Goal: Transaction & Acquisition: Purchase product/service

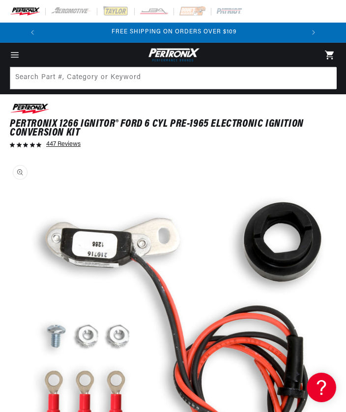
click at [15, 51] on icon "Menu" at bounding box center [15, 55] width 10 height 10
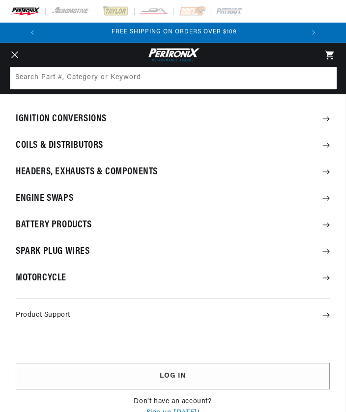
click at [326, 120] on icon at bounding box center [326, 118] width 7 height 5
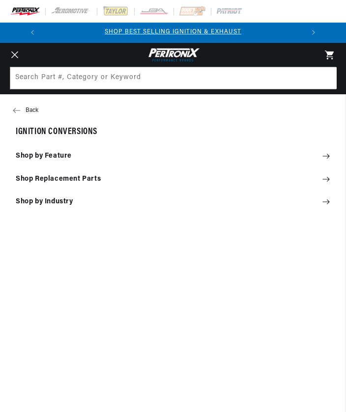
click at [331, 159] on summary "Shop by Feature" at bounding box center [172, 156] width 345 height 22
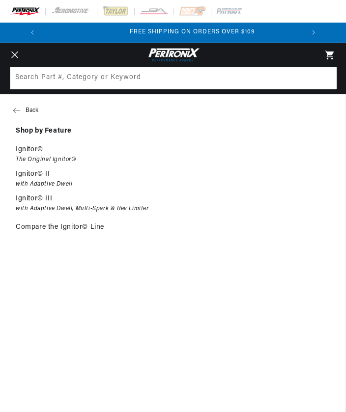
scroll to position [0, 260]
click at [13, 54] on icon "Menu" at bounding box center [14, 55] width 7 height 7
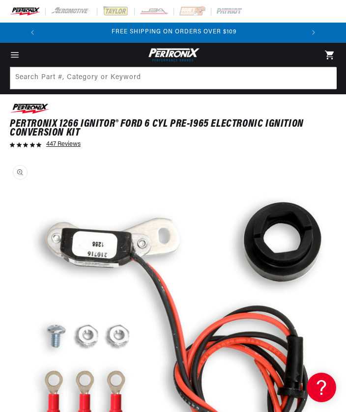
click at [21, 13] on img at bounding box center [25, 11] width 30 height 11
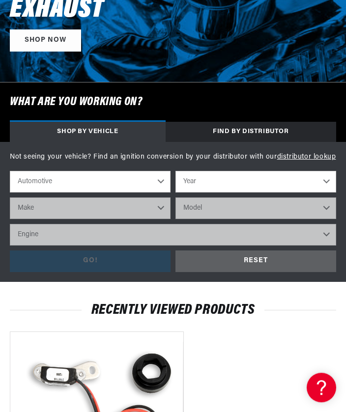
scroll to position [150, 0]
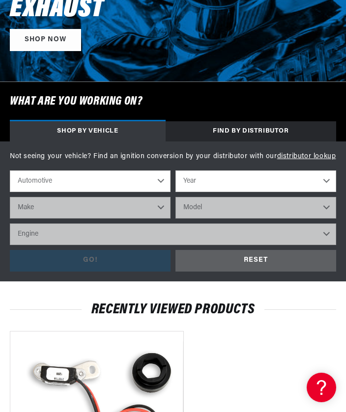
click at [324, 181] on select "Year 2024 2023 2022 2021 2020 2019 2018 2017 2016 2015 2014 2013 2012 2011 2010…" at bounding box center [255, 181] width 161 height 22
select select "1965"
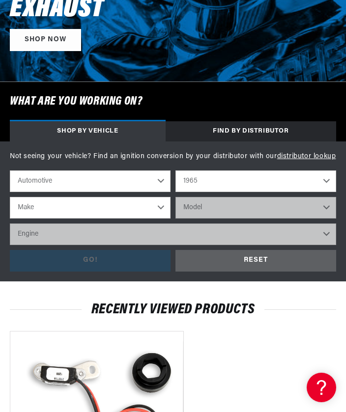
scroll to position [0, 0]
click at [163, 210] on select "Make Alfa Romeo American Motors Aston Martin Austin Austin Healey Avanti Bentle…" at bounding box center [90, 208] width 161 height 22
select select "Ford"
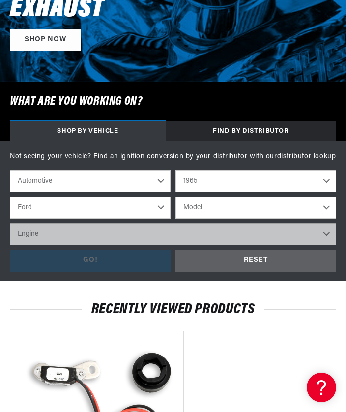
scroll to position [0, 260]
click at [326, 208] on select "Model Club Wagon Country Sedan Country Squire Custom Custom 500 Econoline F-100…" at bounding box center [255, 208] width 161 height 22
select select "Mustang"
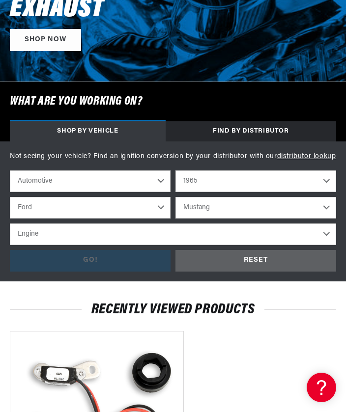
click at [323, 239] on select "Engine 4.1L 170cid / 2.8L 200cid / 3.3L 260cid / 4.3L 289cid / 4.7L 302cid / 5.…" at bounding box center [173, 234] width 326 height 22
select select "200cid-3.3L"
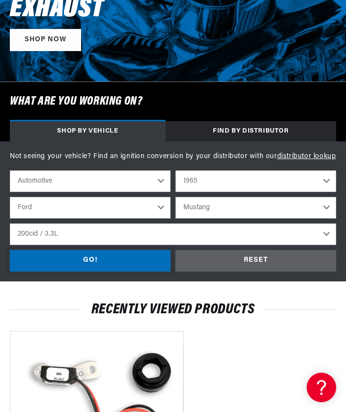
click at [109, 265] on div "GO!" at bounding box center [90, 261] width 161 height 22
